Goal: Information Seeking & Learning: Learn about a topic

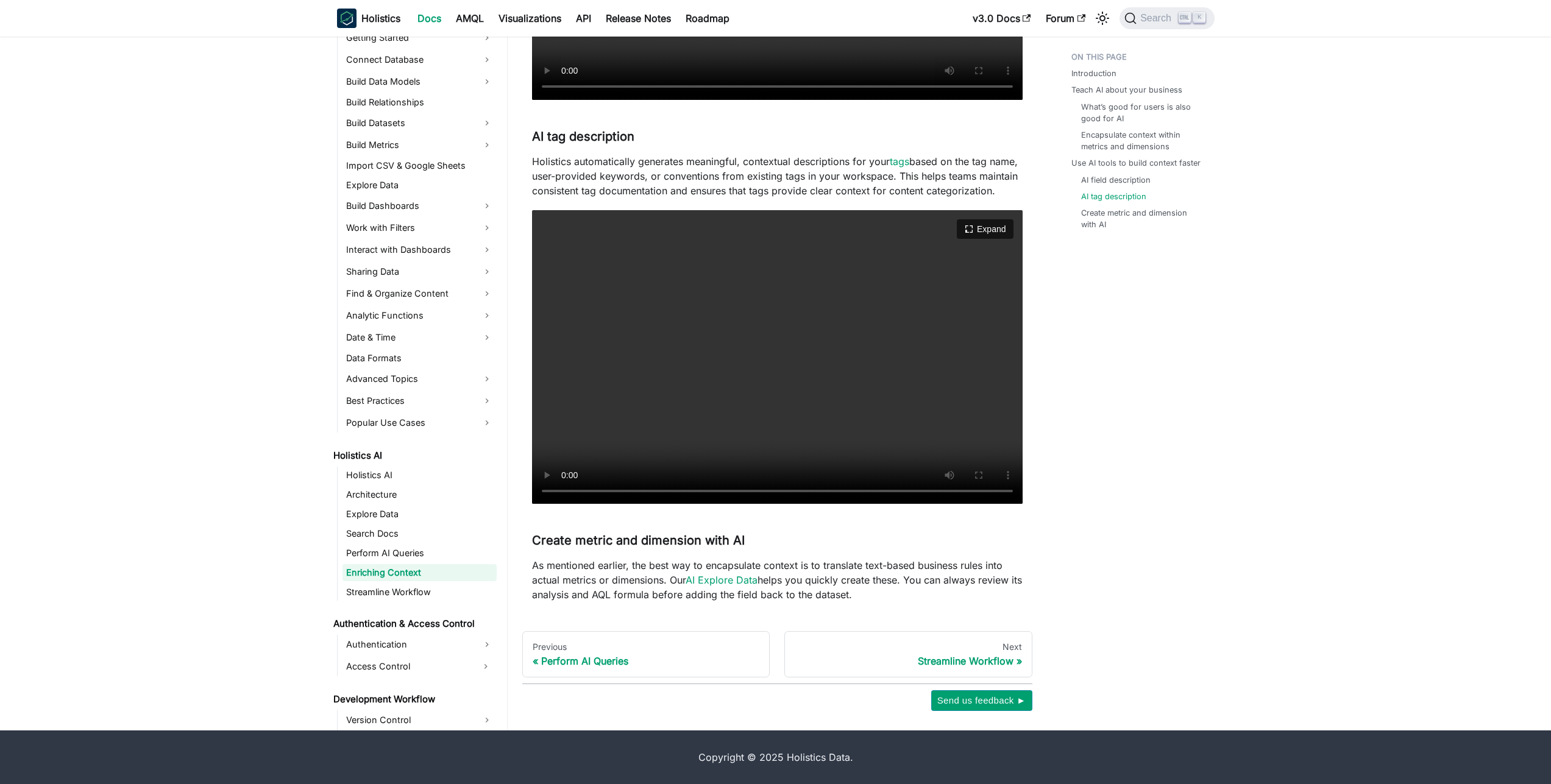
scroll to position [1288, 0]
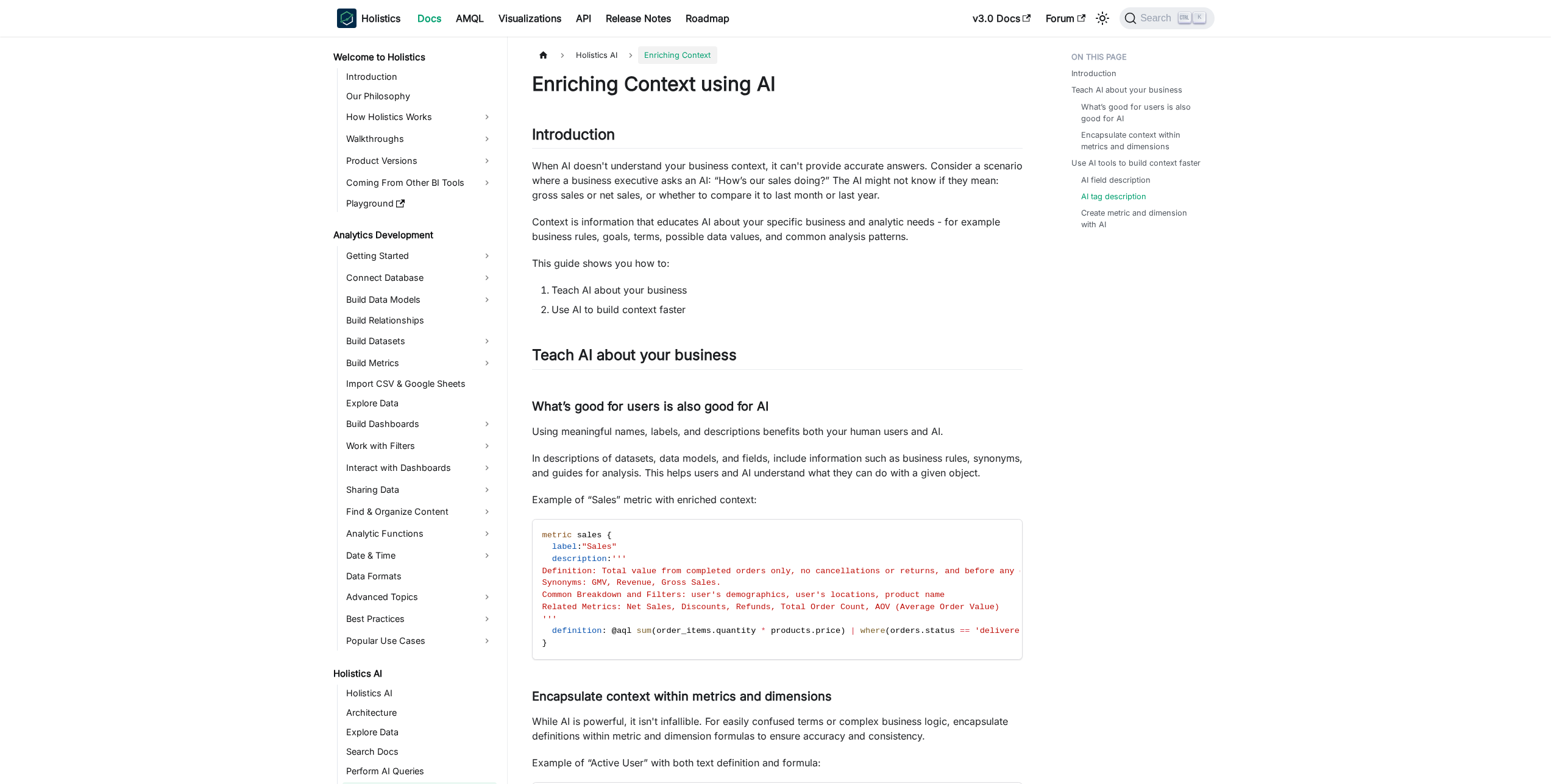
scroll to position [1288, 0]
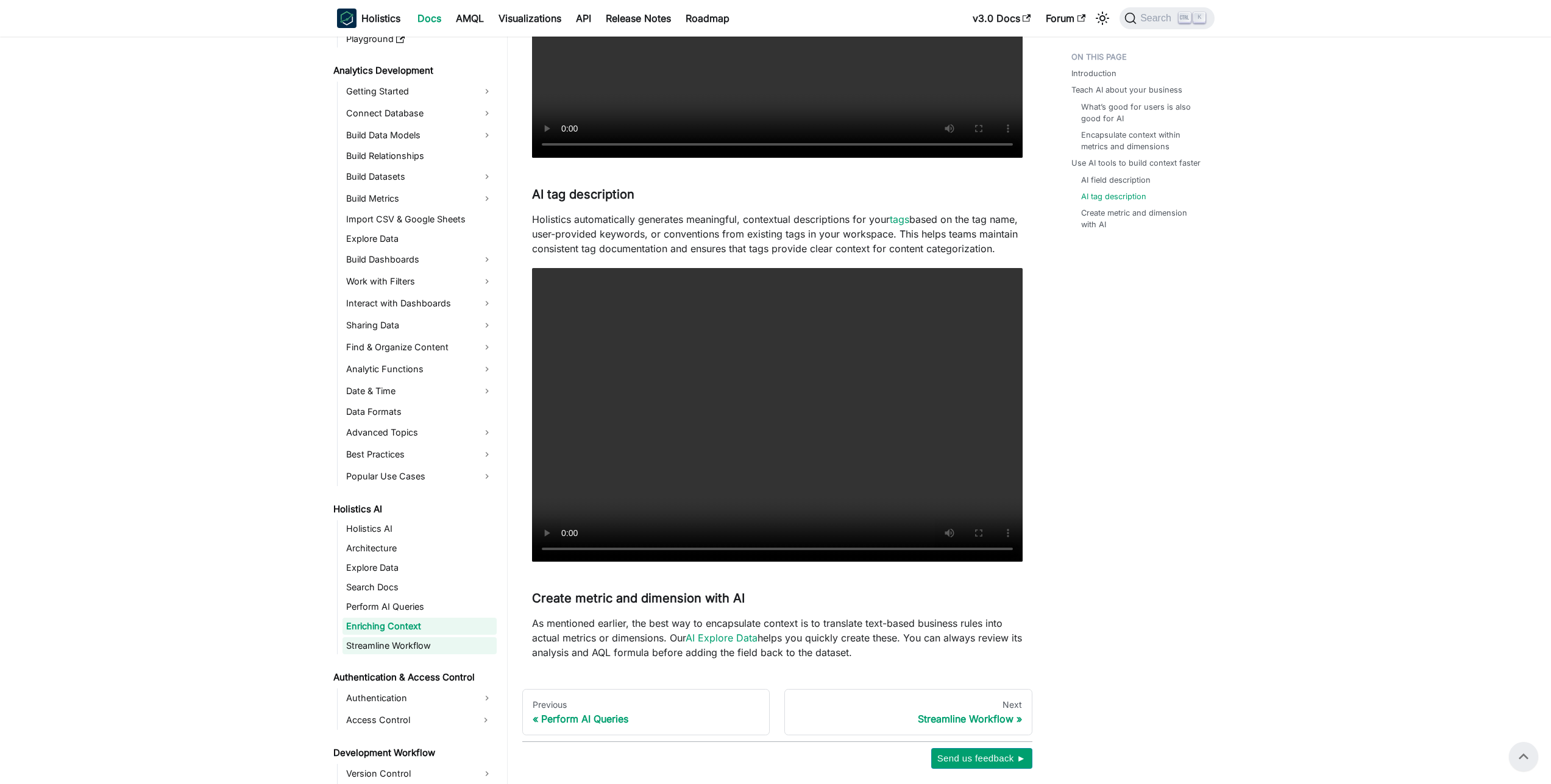
click at [373, 651] on link "Streamline Workflow" at bounding box center [420, 646] width 154 height 17
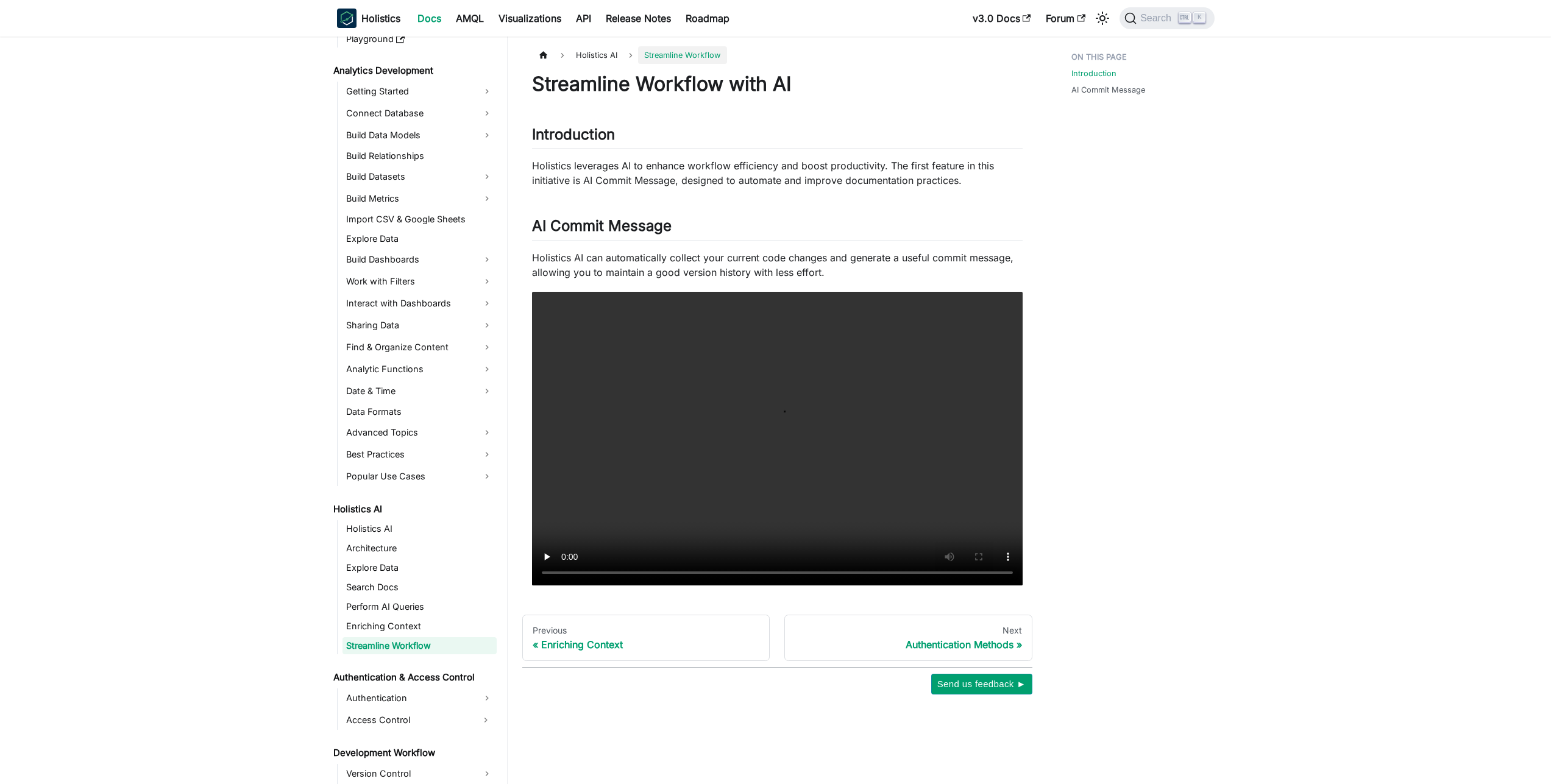
scroll to position [184, 0]
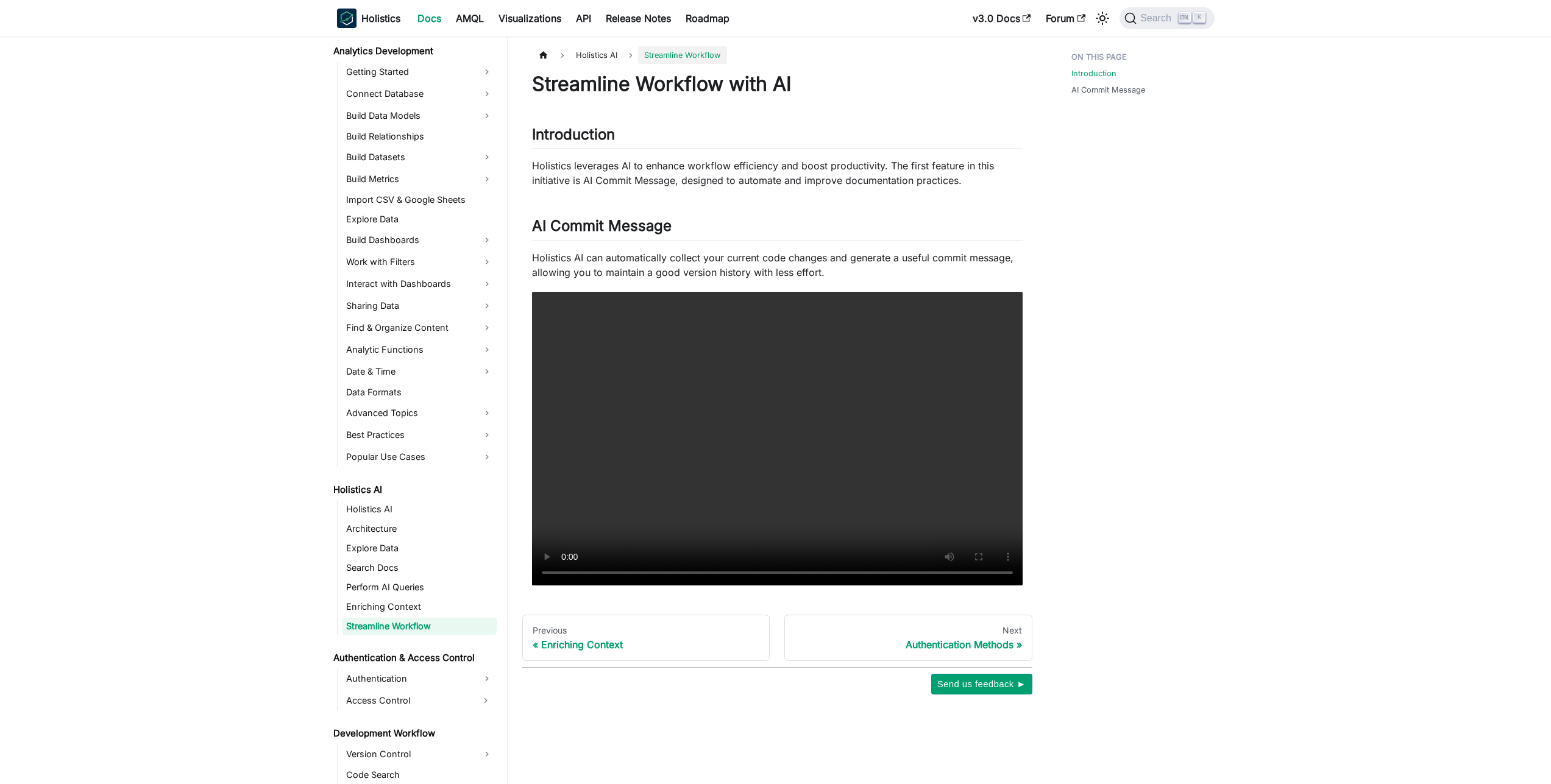
click at [393, 629] on link "Streamline Workflow" at bounding box center [420, 626] width 154 height 17
click at [409, 601] on link "Enriching Context" at bounding box center [420, 606] width 154 height 17
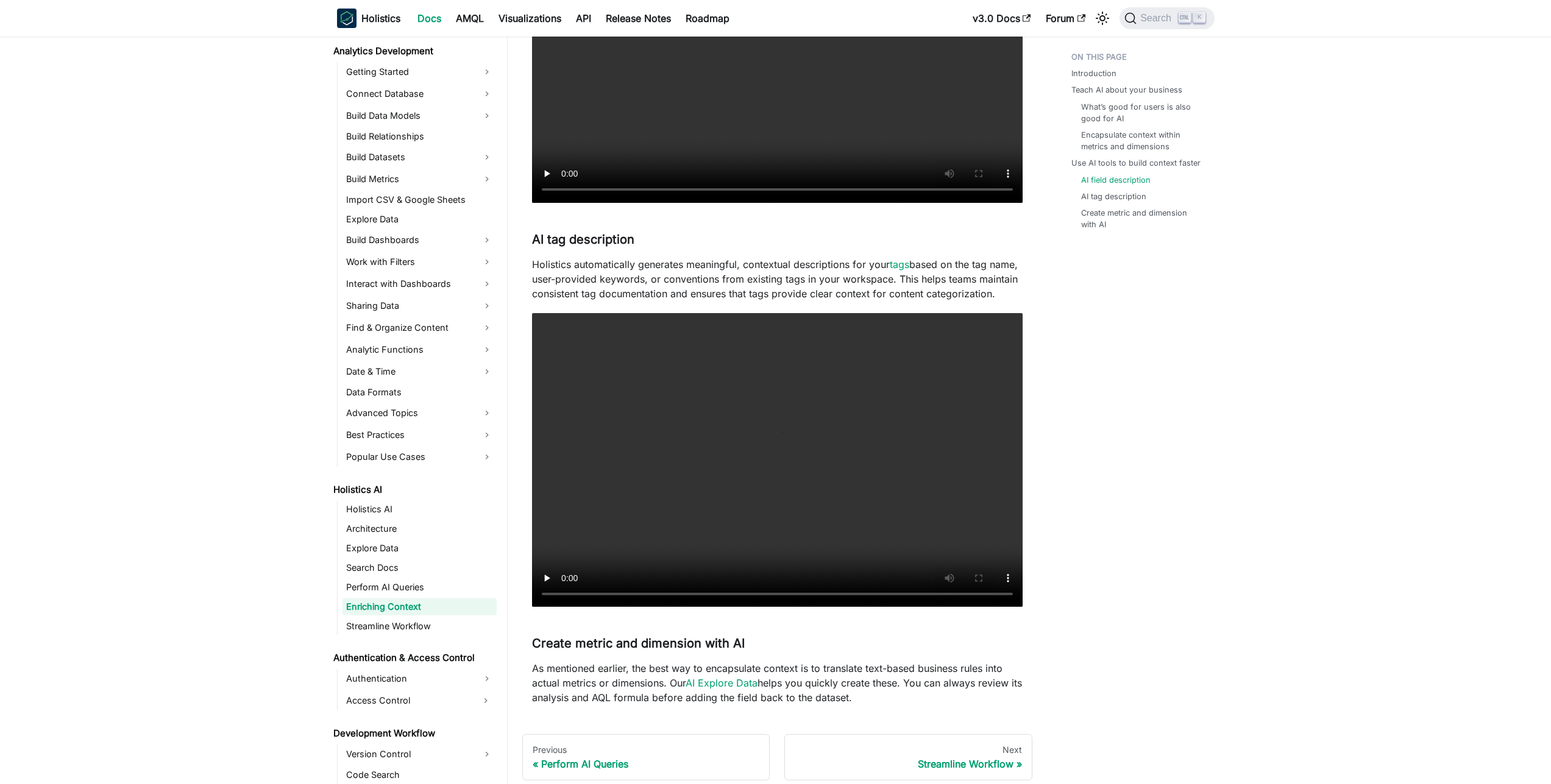
scroll to position [1381, 0]
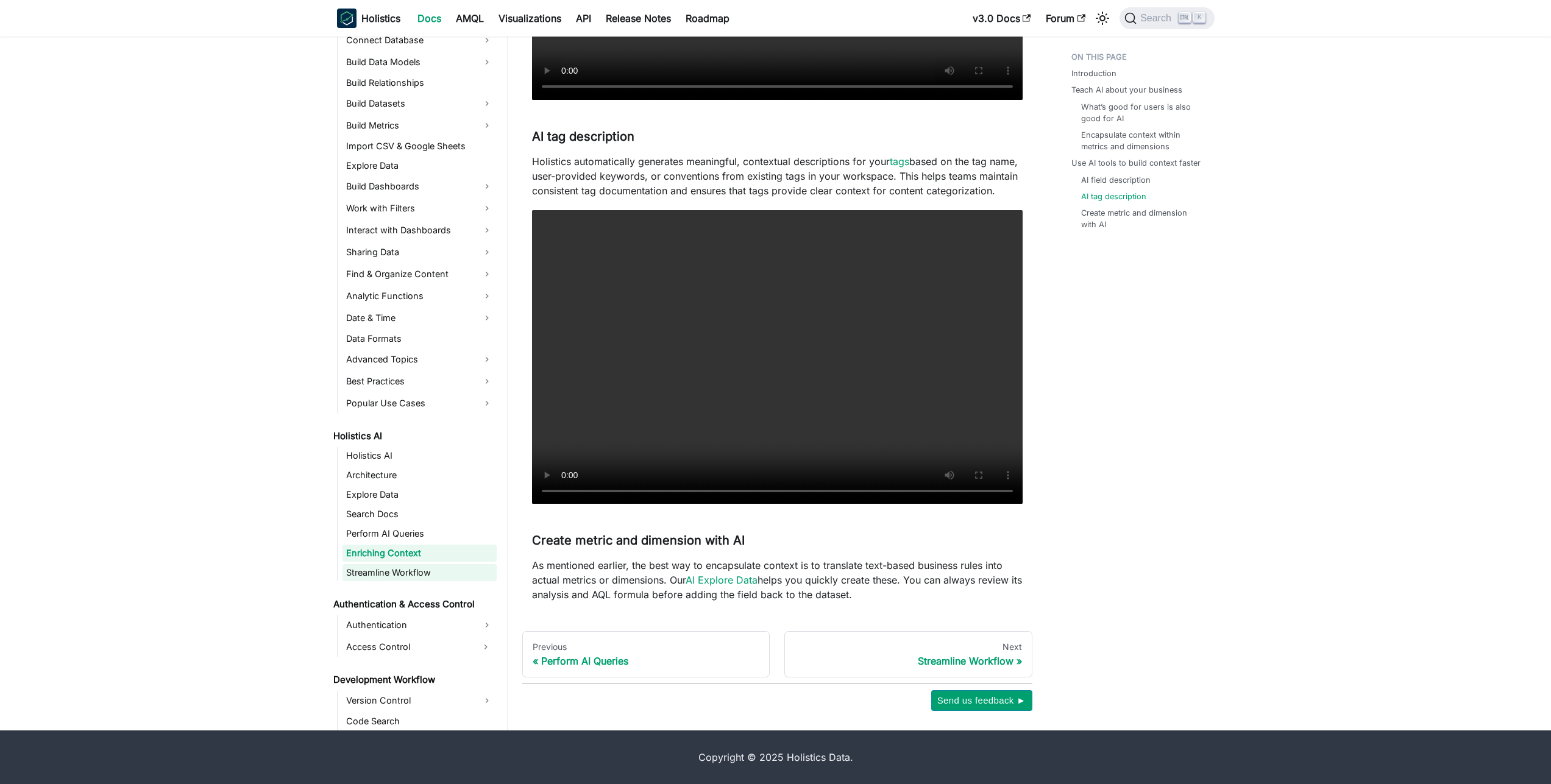
click at [416, 575] on link "Streamline Workflow" at bounding box center [420, 573] width 154 height 17
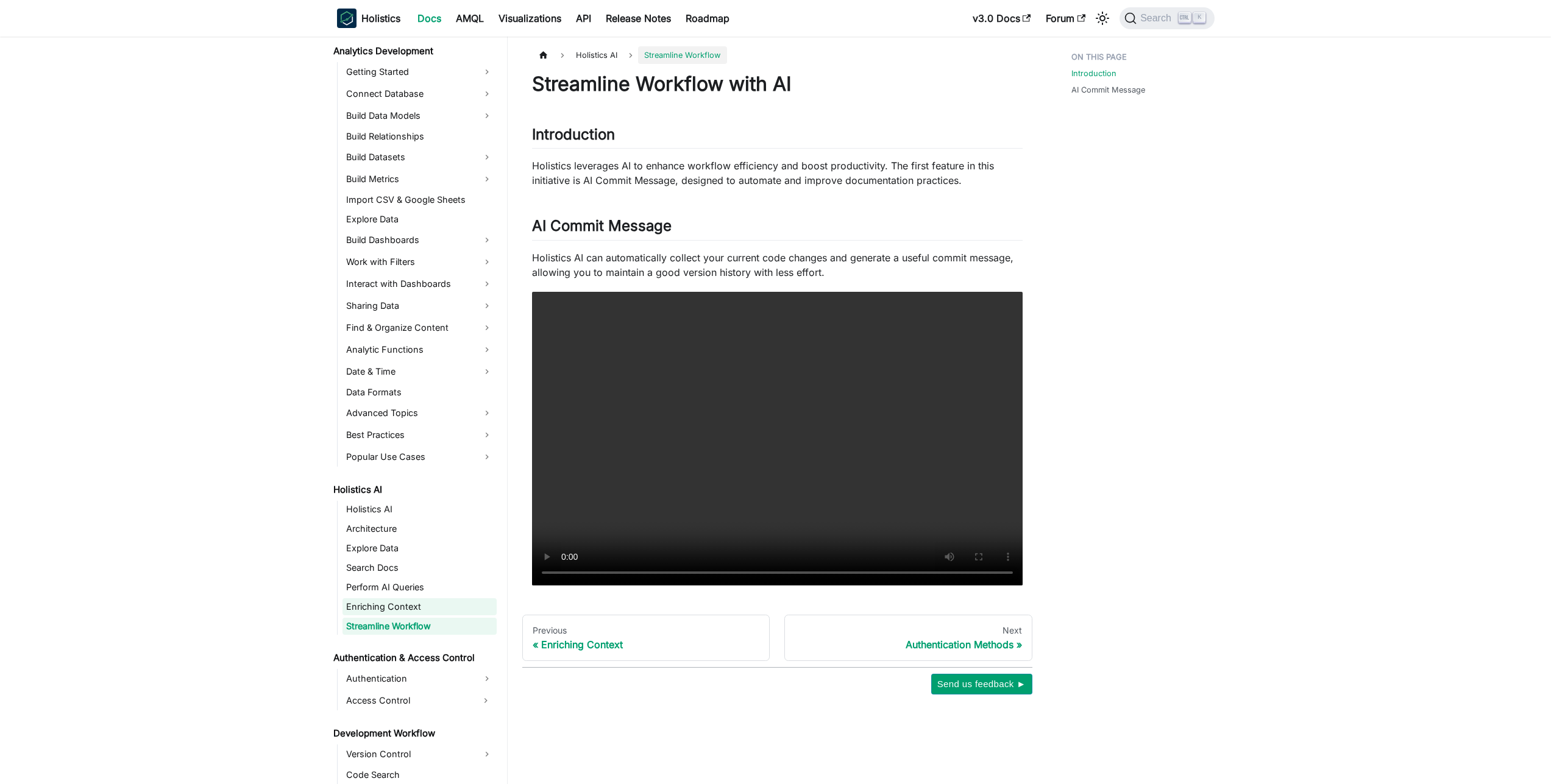
click at [435, 600] on link "Enriching Context" at bounding box center [420, 606] width 154 height 17
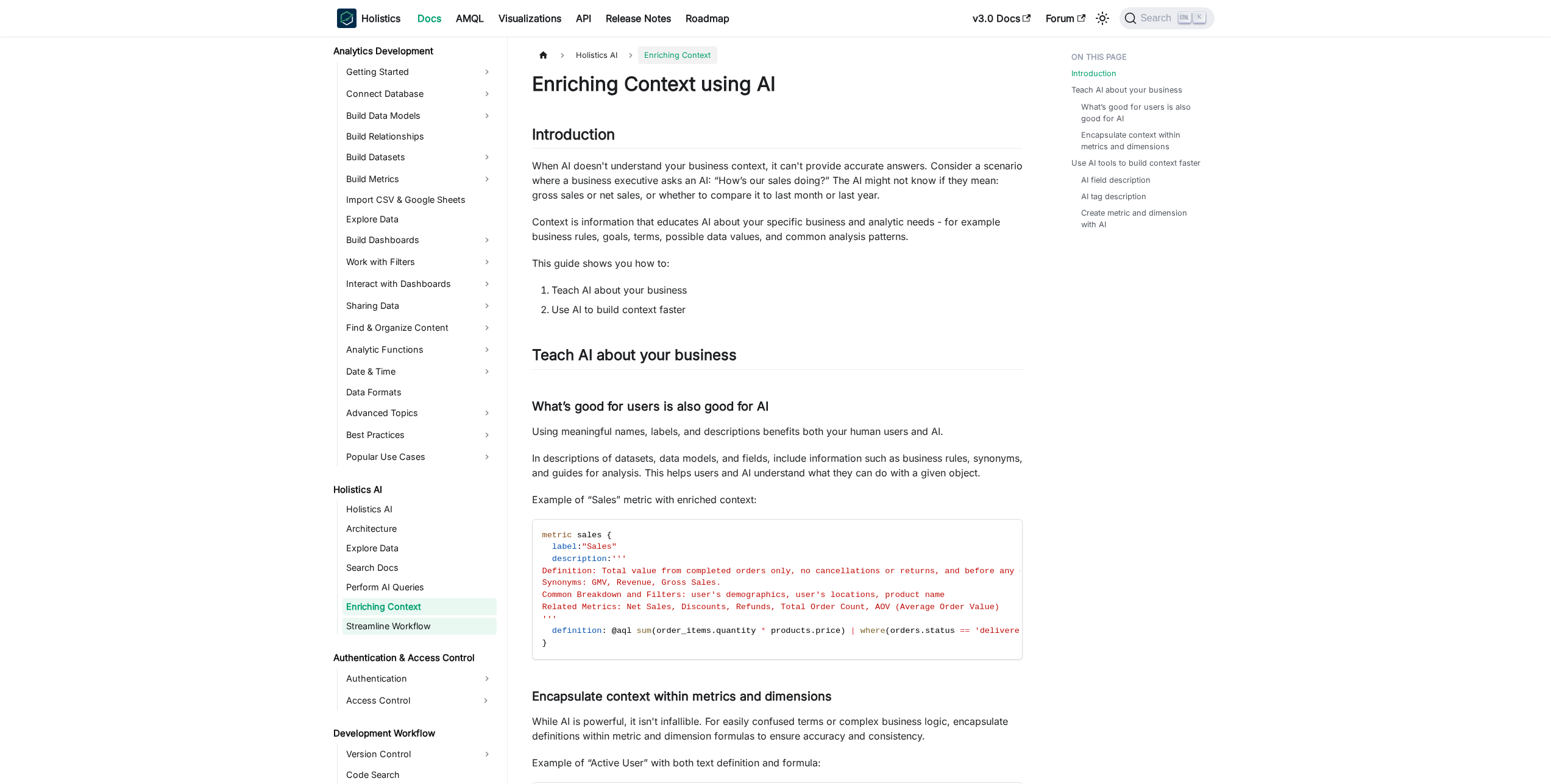
click at [430, 629] on link "Streamline Workflow" at bounding box center [420, 626] width 154 height 17
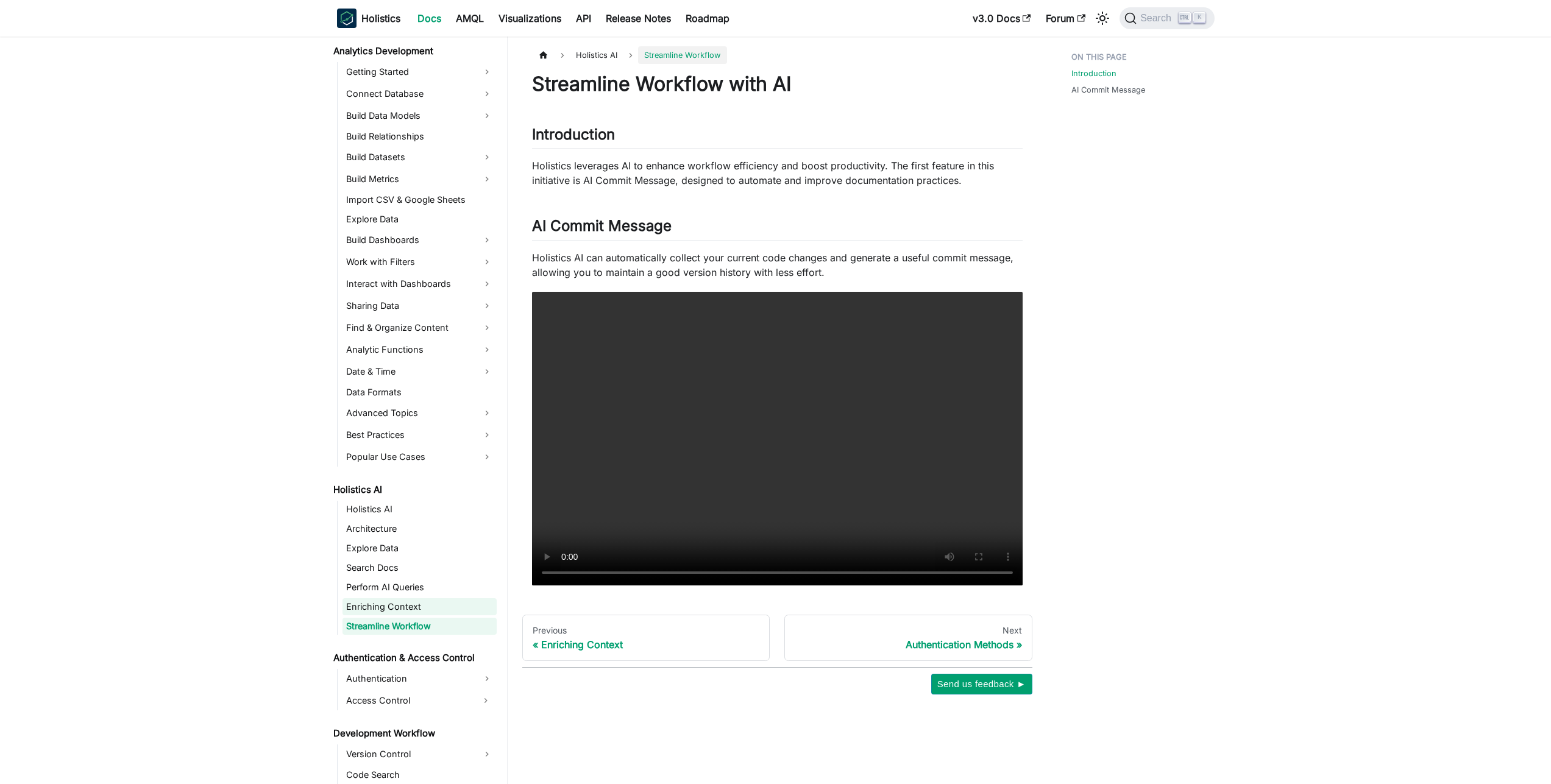
click at [446, 604] on link "Enriching Context" at bounding box center [420, 606] width 154 height 17
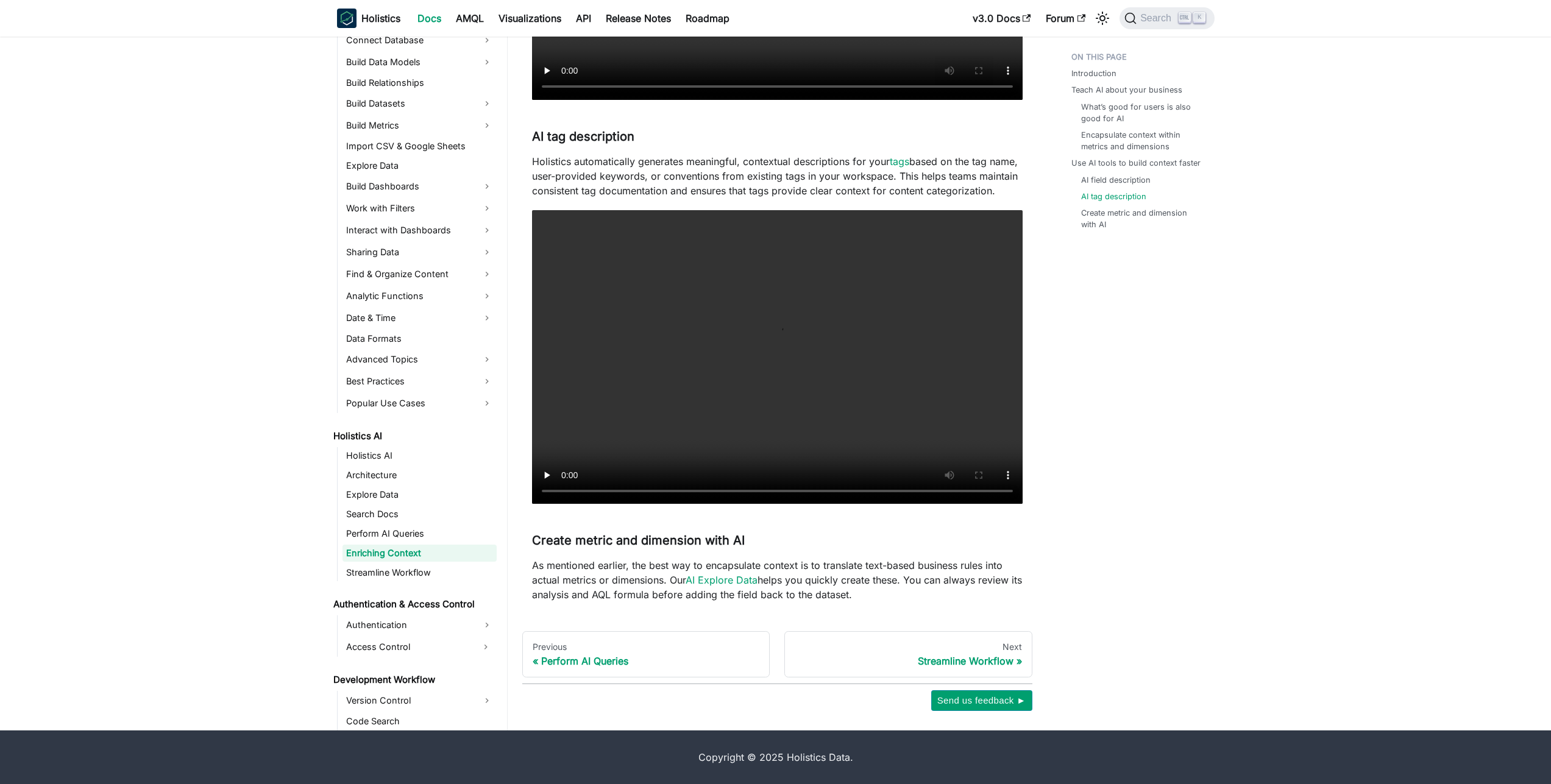
scroll to position [1379, 0]
drag, startPoint x: 526, startPoint y: 542, endPoint x: 763, endPoint y: 540, distance: 237.0
copy h3 "Create metric and dimension with AI"
click at [417, 569] on link "Streamline Workflow" at bounding box center [420, 573] width 154 height 17
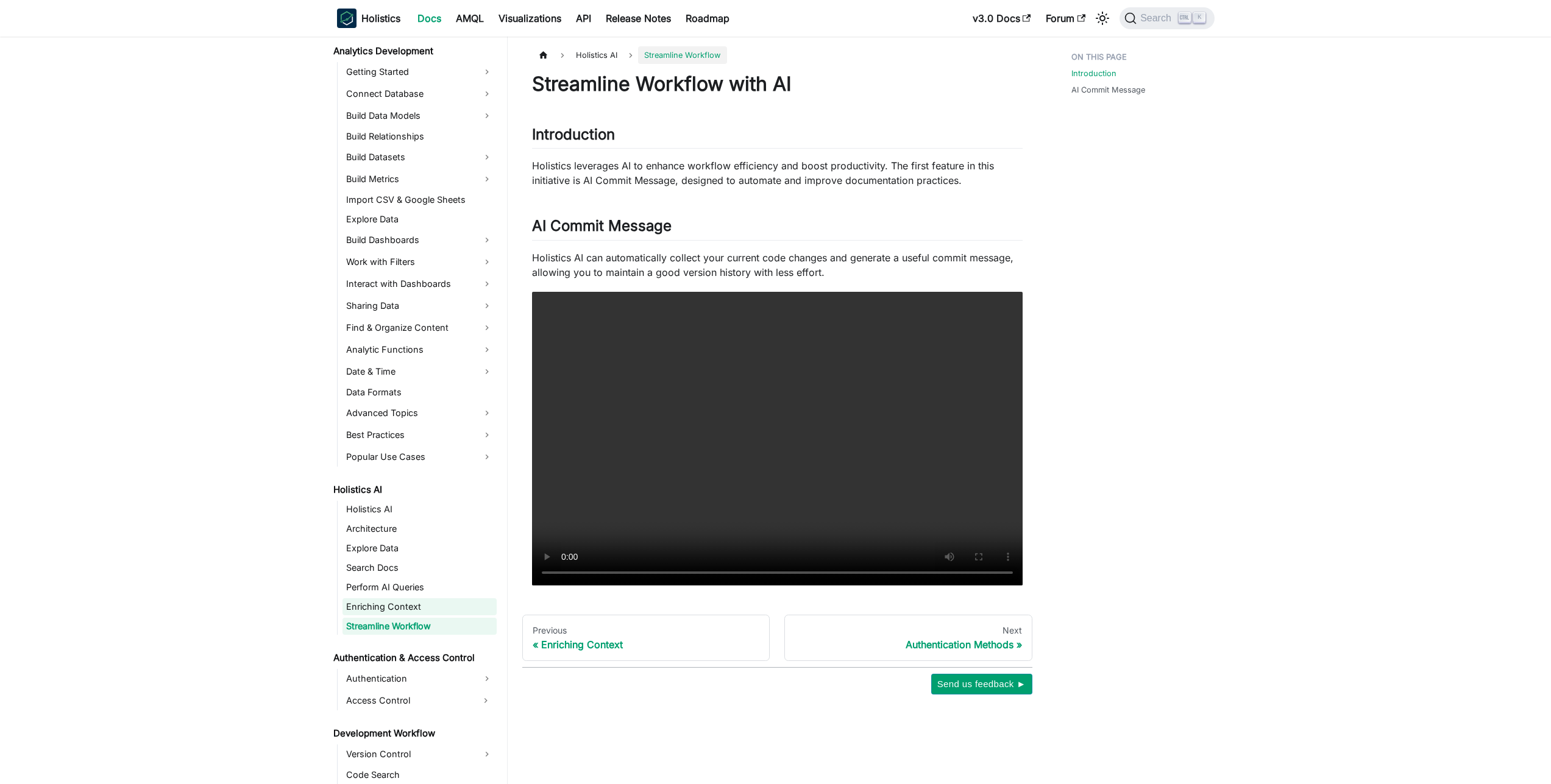
click at [378, 604] on link "Enriching Context" at bounding box center [420, 606] width 154 height 17
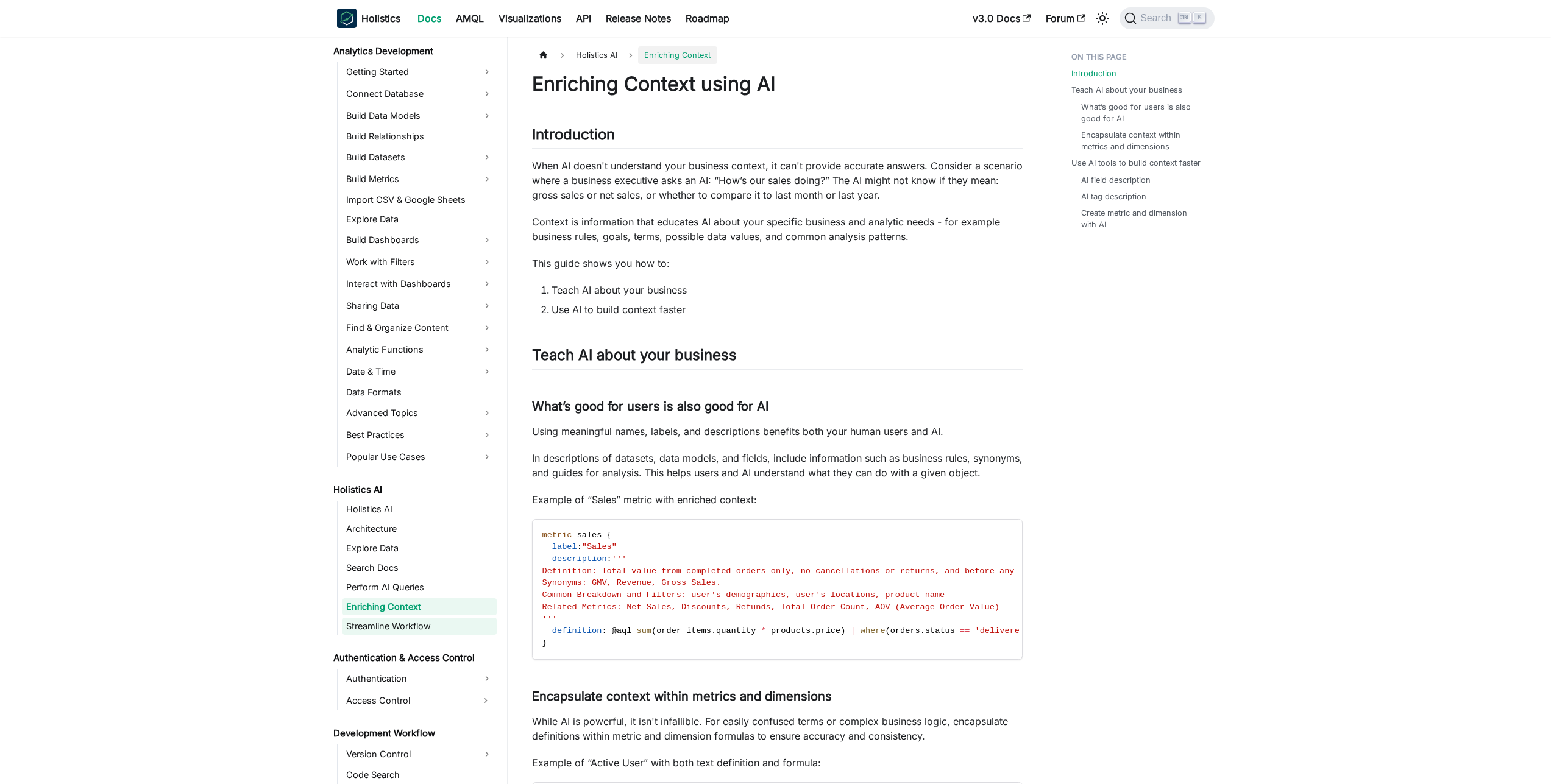
click at [376, 630] on link "Streamline Workflow" at bounding box center [420, 626] width 154 height 17
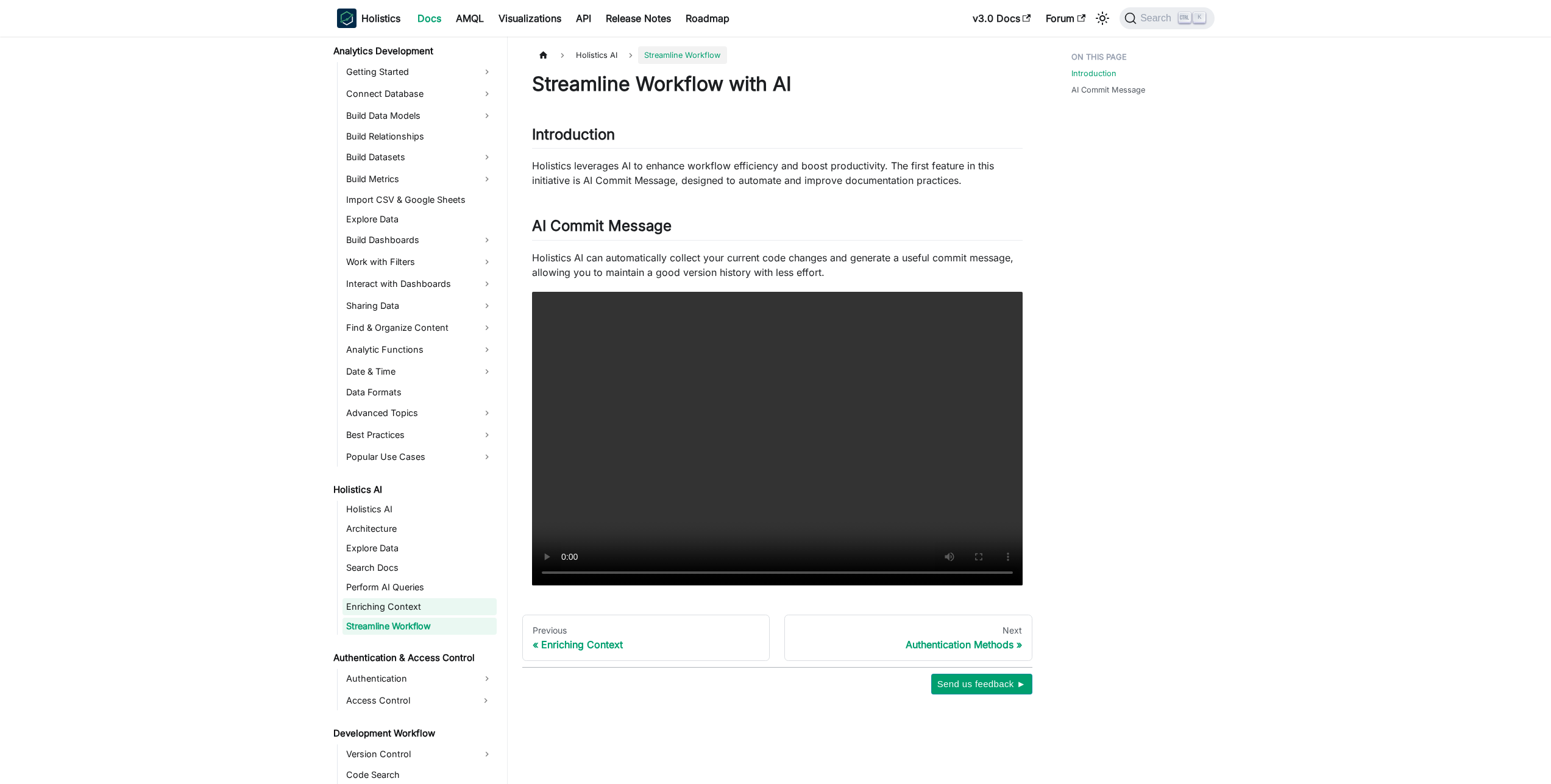
click at [405, 615] on link "Enriching Context" at bounding box center [420, 606] width 154 height 17
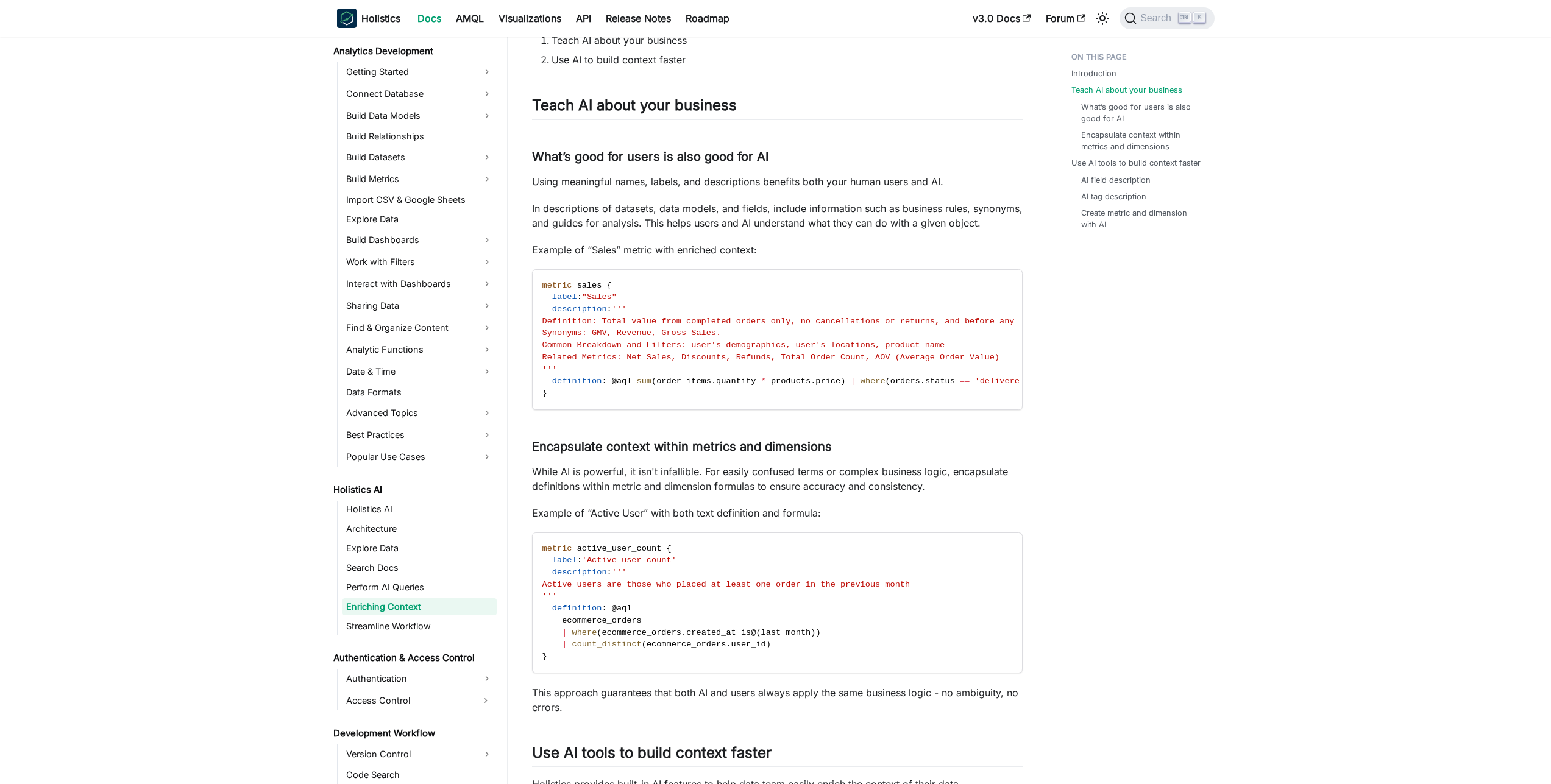
scroll to position [253, 0]
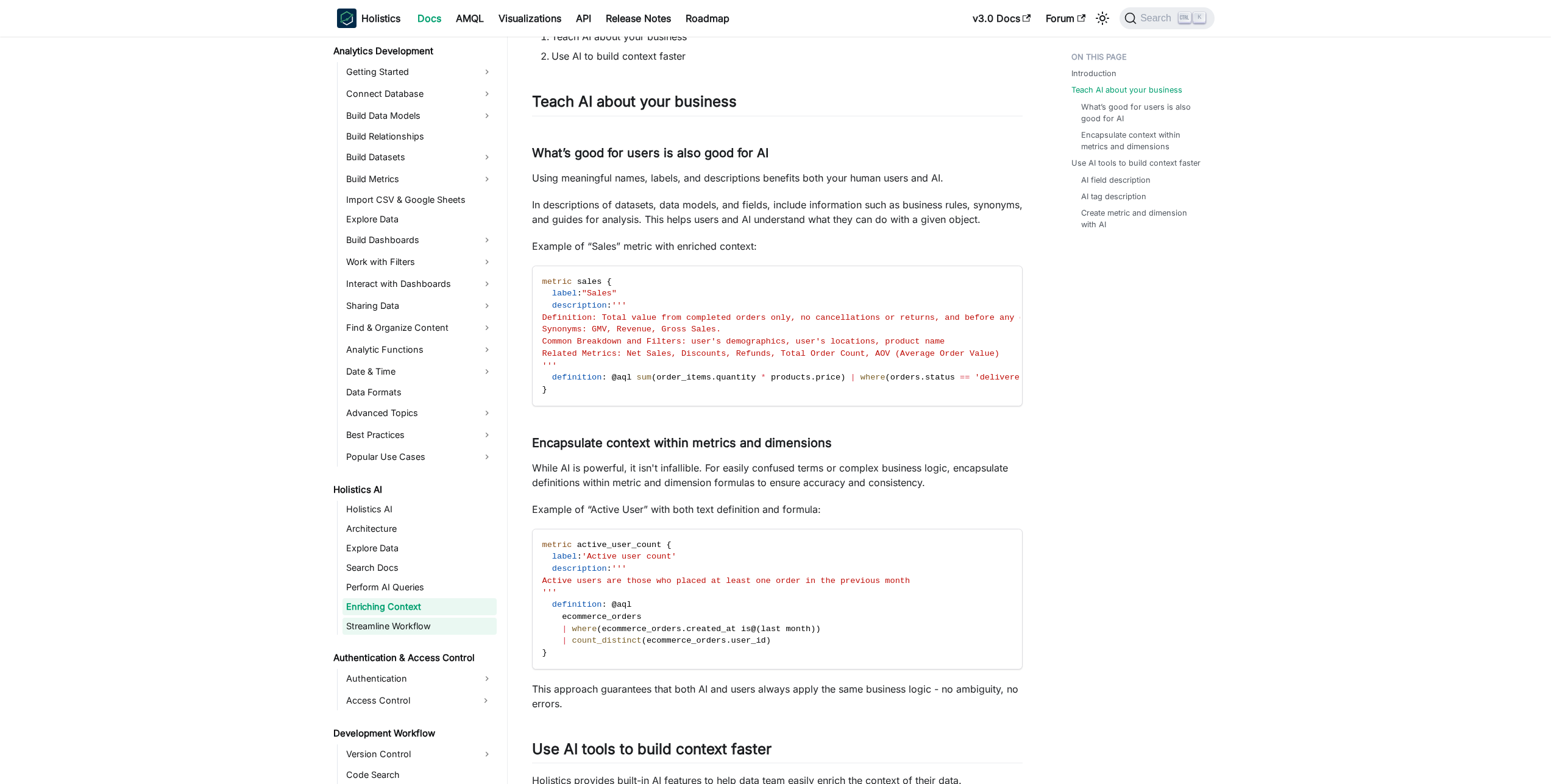
click at [398, 629] on link "Streamline Workflow" at bounding box center [420, 626] width 154 height 17
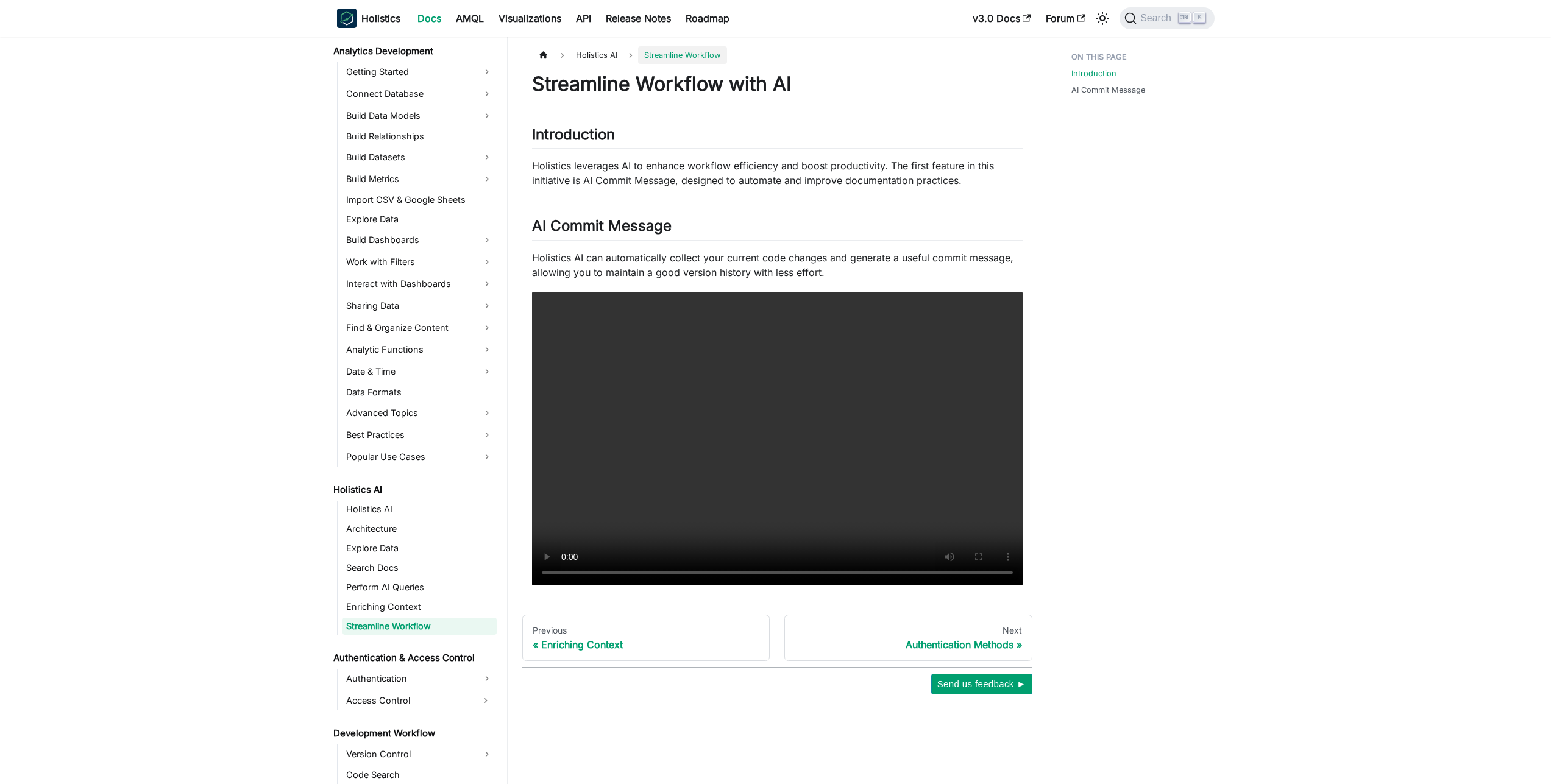
click at [405, 615] on ul "Holistics AI Architecture Explore Data Search Docs Perform AI Queries Enriching…" at bounding box center [417, 568] width 160 height 134
click at [413, 609] on link "Enriching Context" at bounding box center [420, 606] width 154 height 17
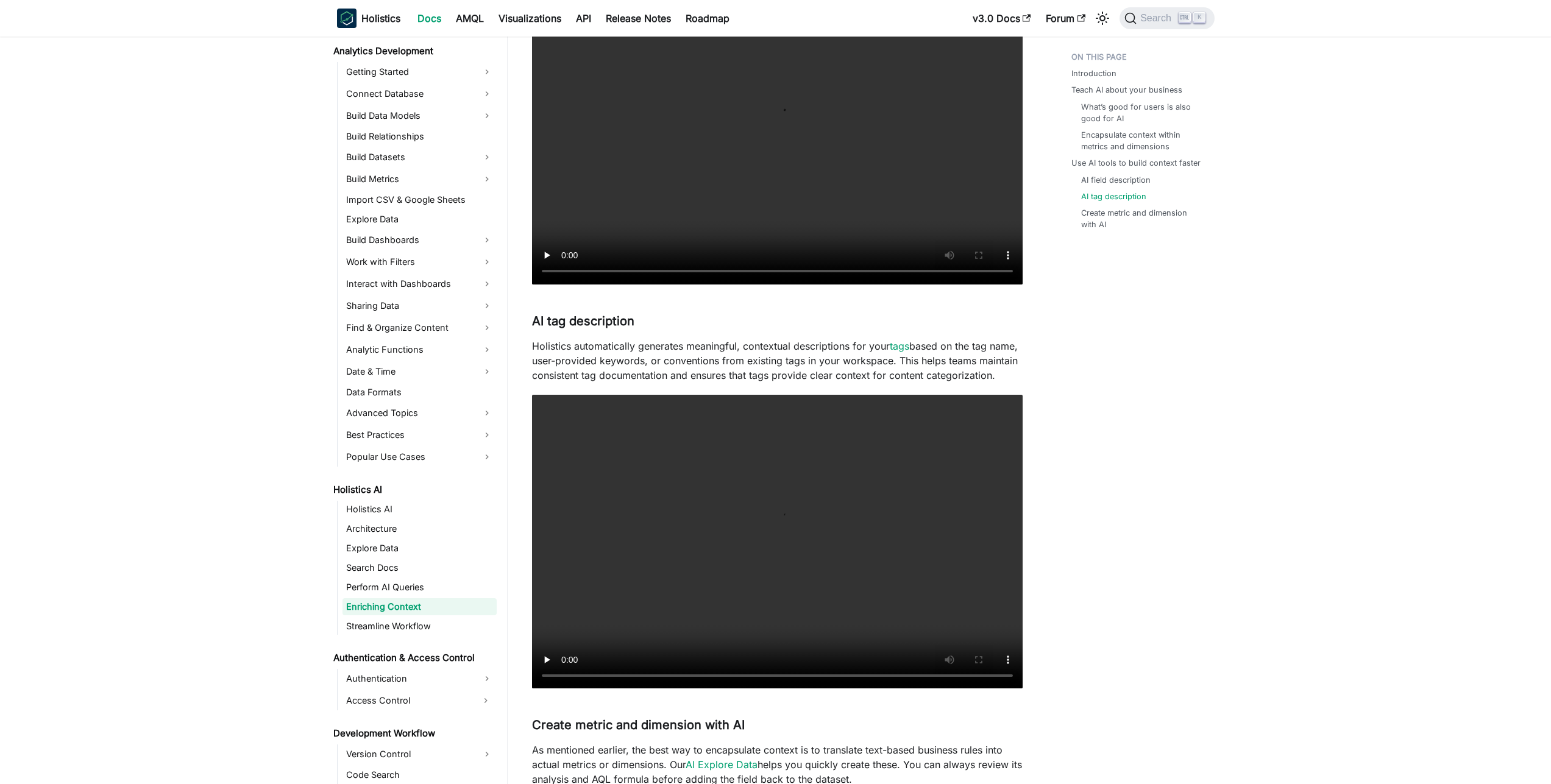
scroll to position [1381, 0]
